Goal: Task Accomplishment & Management: Use online tool/utility

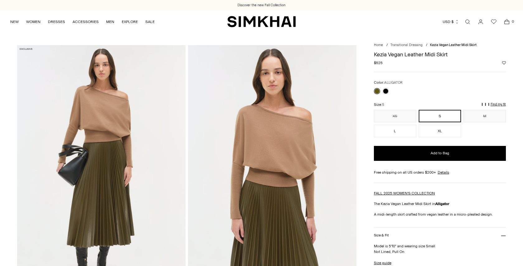
click at [421, 102] on p "Find my fit" at bounding box center [417, 107] width 7 height 11
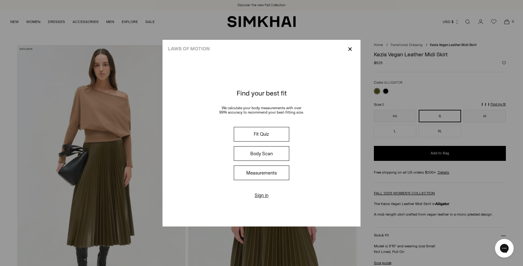
click at [255, 137] on button "Fit Quiz" at bounding box center [261, 134] width 55 height 15
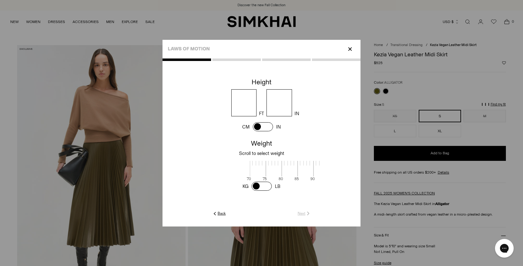
scroll to position [1, 202]
click at [225, 211] on div at bounding box center [262, 138] width 198 height 158
click at [222, 214] on link "Back" at bounding box center [219, 214] width 14 height 6
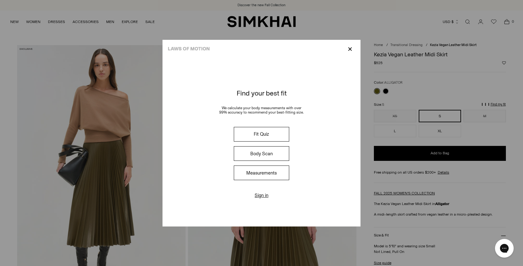
click at [263, 177] on button "Measurements" at bounding box center [261, 173] width 55 height 15
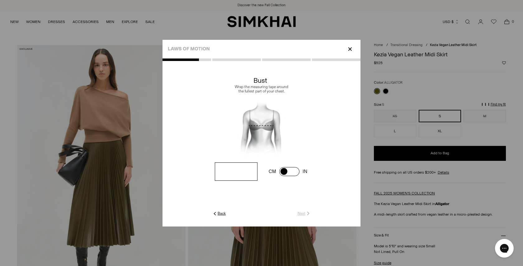
click at [246, 176] on input "number" at bounding box center [236, 172] width 43 height 18
type input "**"
click at [302, 210] on bc-measurement at bounding box center [262, 143] width 198 height 134
click at [302, 211] on link "Next" at bounding box center [304, 214] width 13 height 6
click at [241, 185] on bc-measurement at bounding box center [262, 143] width 198 height 134
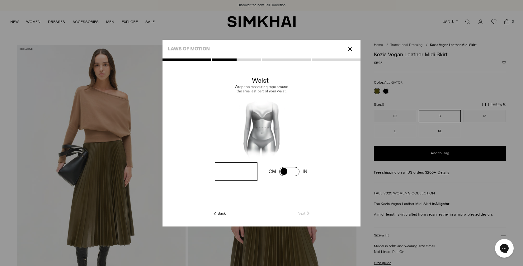
click at [241, 181] on bc-measurement at bounding box center [262, 143] width 198 height 134
type input "**"
click at [305, 213] on link "Next" at bounding box center [304, 214] width 13 height 6
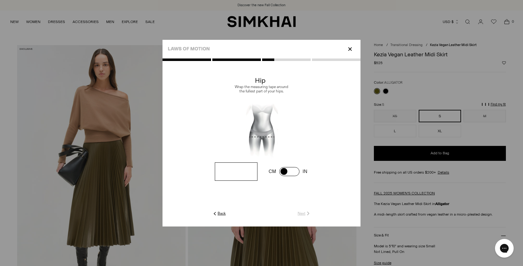
click at [0, 0] on input "number" at bounding box center [0, 0] width 0 height 0
type input "**"
click at [302, 212] on link "Next" at bounding box center [304, 214] width 13 height 6
click at [304, 214] on link "Skip" at bounding box center [304, 214] width 13 height 6
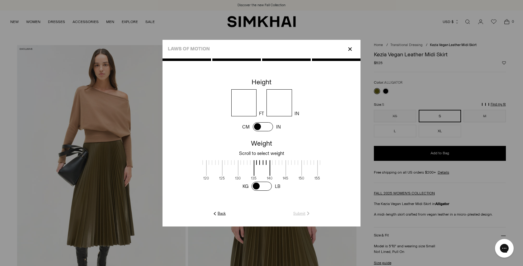
click at [246, 107] on input "number" at bounding box center [244, 102] width 26 height 27
type input "*"
click at [280, 100] on input "number" at bounding box center [280, 102] width 26 height 27
type input "*"
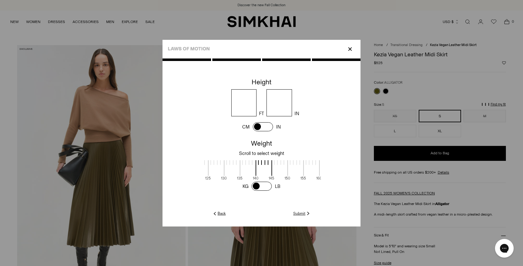
drag, startPoint x: 282, startPoint y: 168, endPoint x: 268, endPoint y: 168, distance: 14.0
click at [268, 168] on span at bounding box center [264, 168] width 17 height 16
click at [303, 215] on link "Submit" at bounding box center [302, 214] width 18 height 6
